Goal: Task Accomplishment & Management: Complete application form

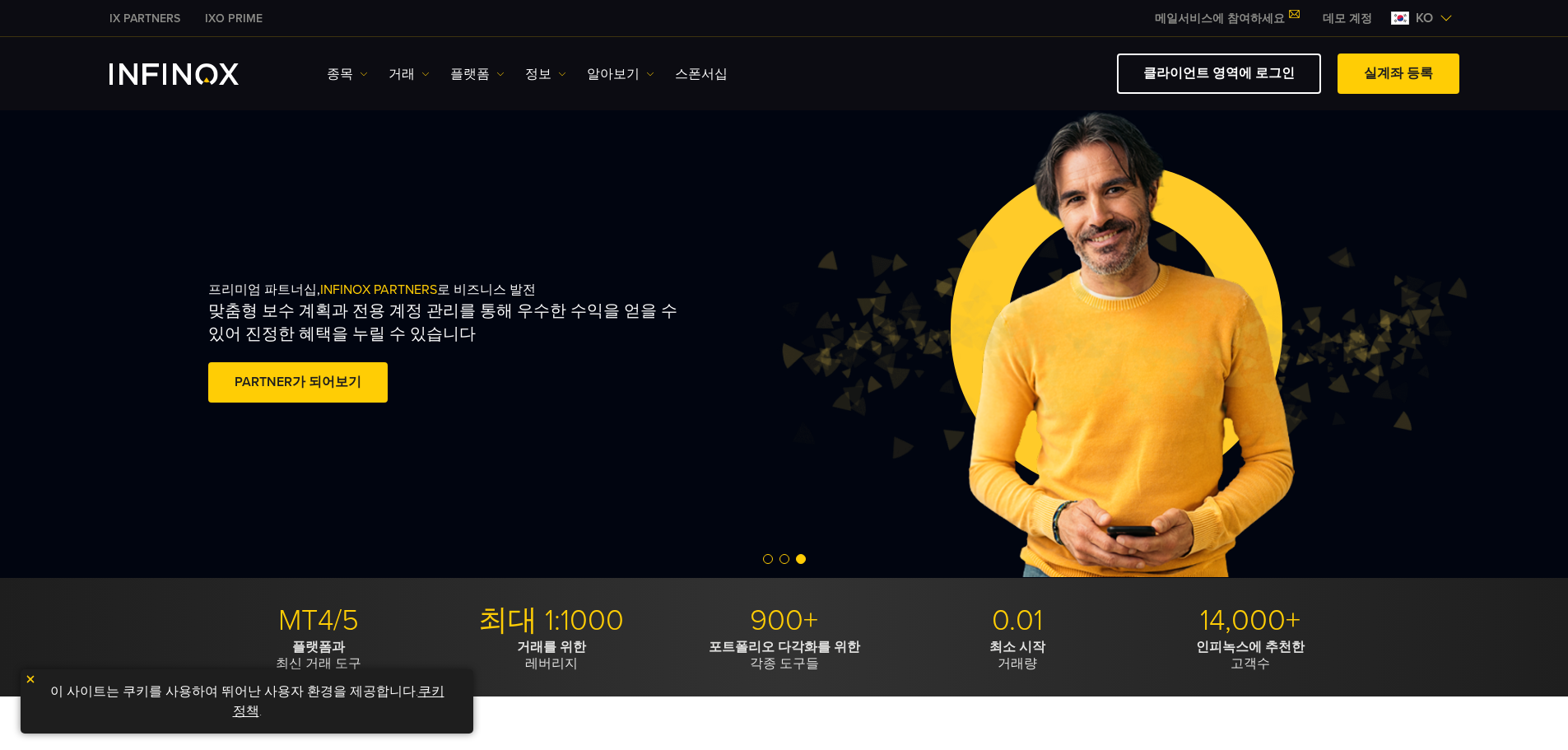
click at [384, 506] on div "프리미엄 파트너십, INFINOX PARTNERS 로 비즈니스 발전 맞춤형 보수 계획과 전용 계정 관리를 통해 우수한 수익을 얻을 수 있어 진…" at bounding box center [785, 344] width 1185 height 468
click at [771, 559] on span "Go to slide 1" at bounding box center [767, 559] width 9 height 9
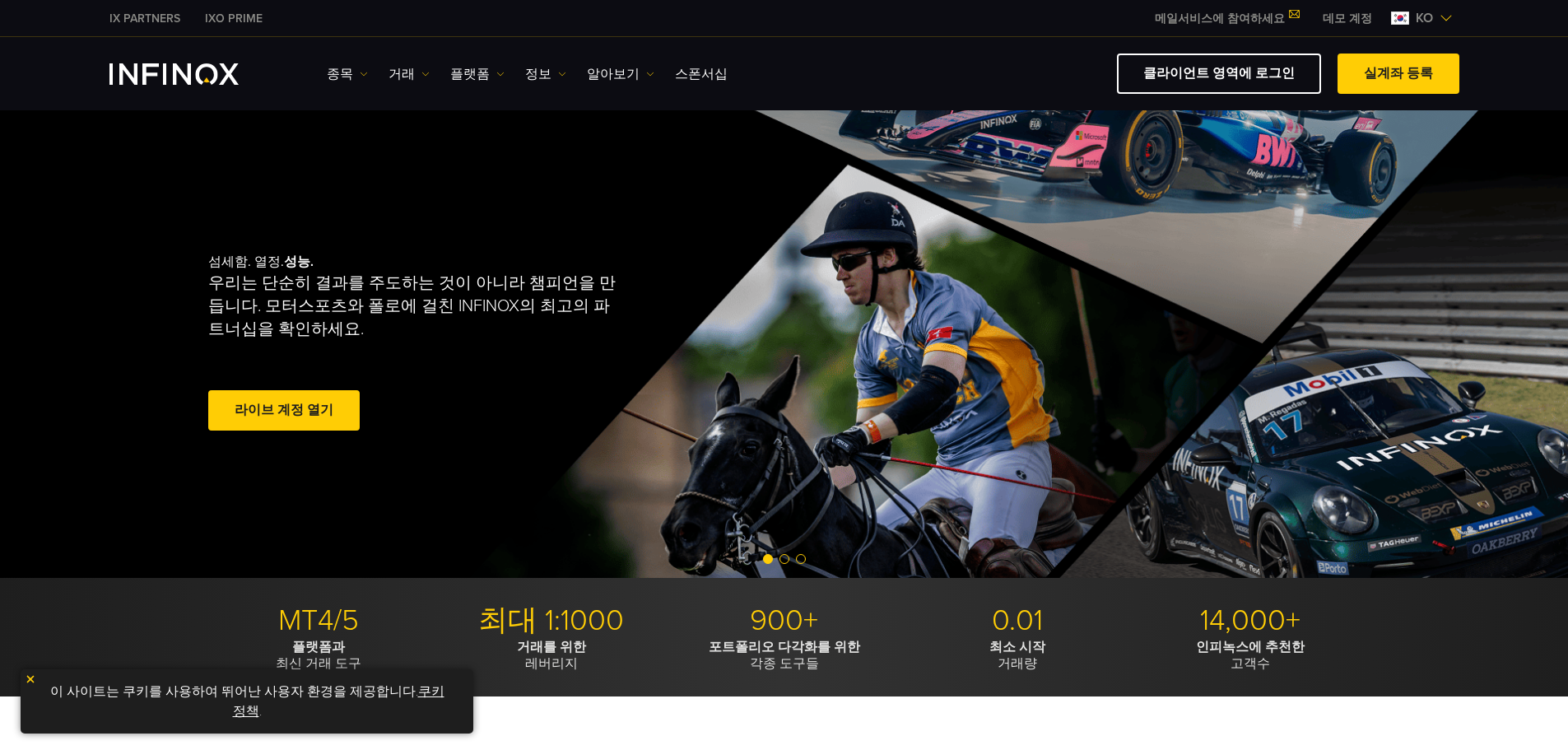
click at [782, 560] on span "Go to slide 2" at bounding box center [784, 559] width 9 height 9
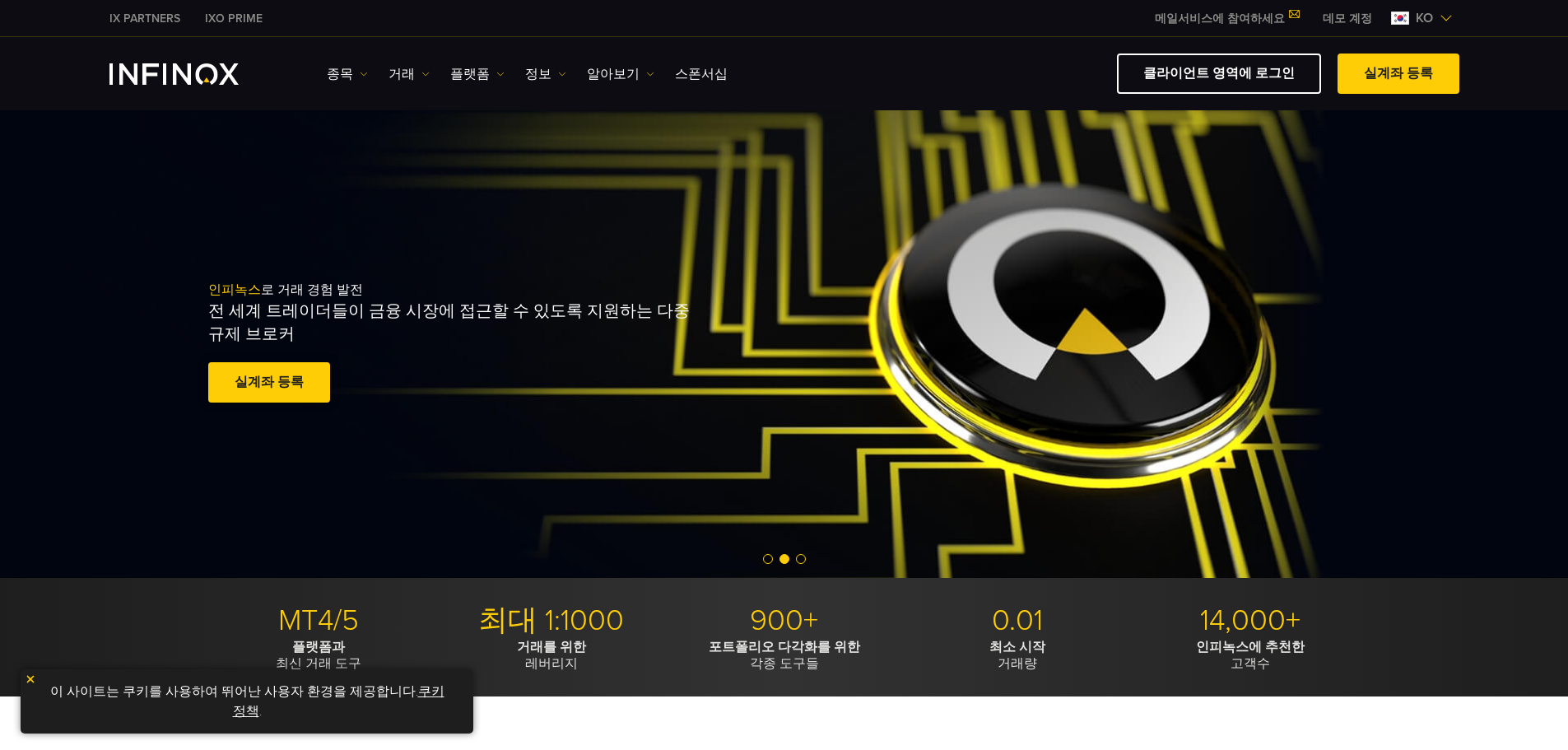
click at [290, 384] on link "실계좌 등록" at bounding box center [269, 382] width 121 height 41
